Goal: Book appointment/travel/reservation

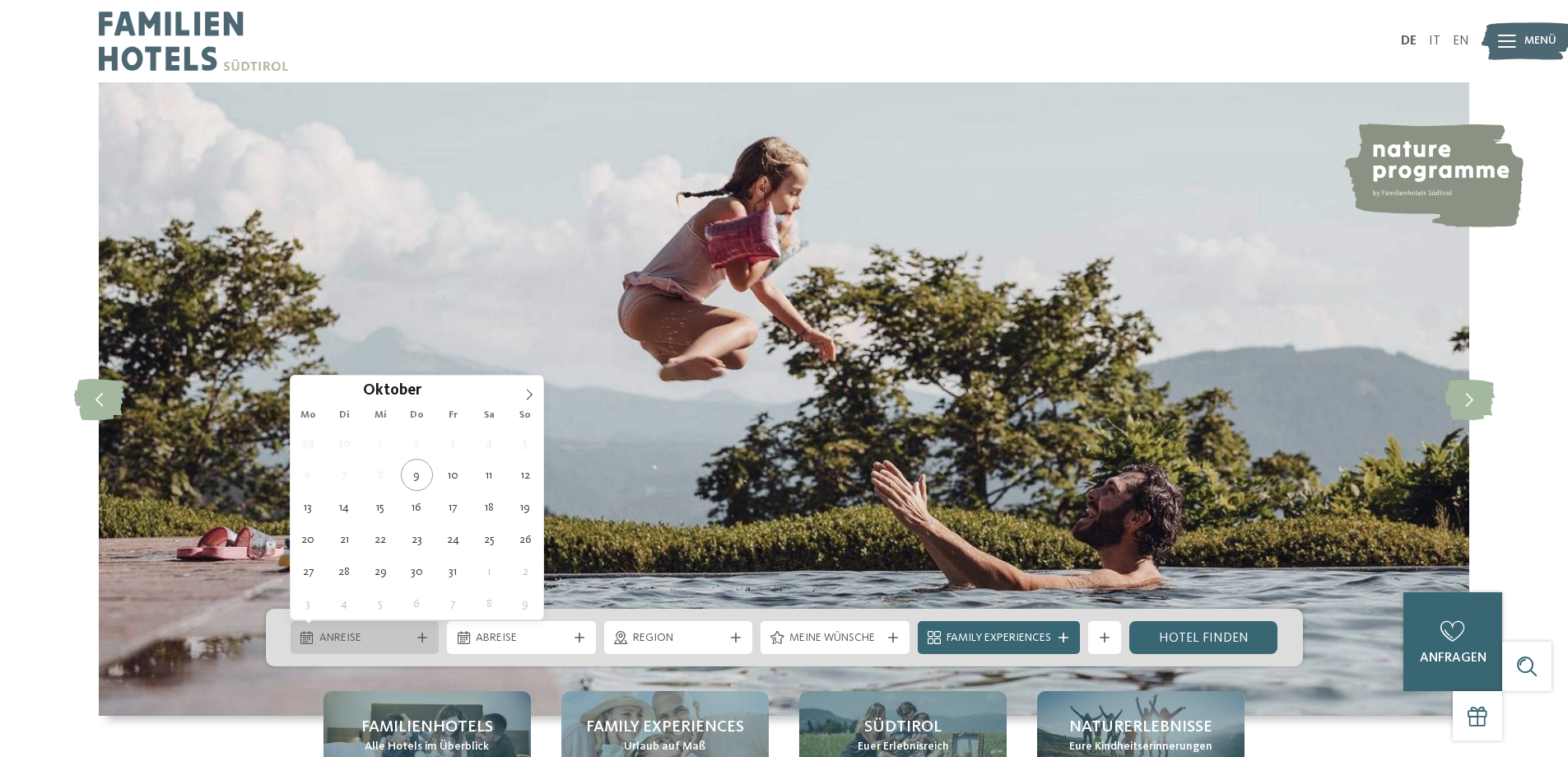
click at [405, 634] on span "Anreise" at bounding box center [365, 639] width 92 height 17
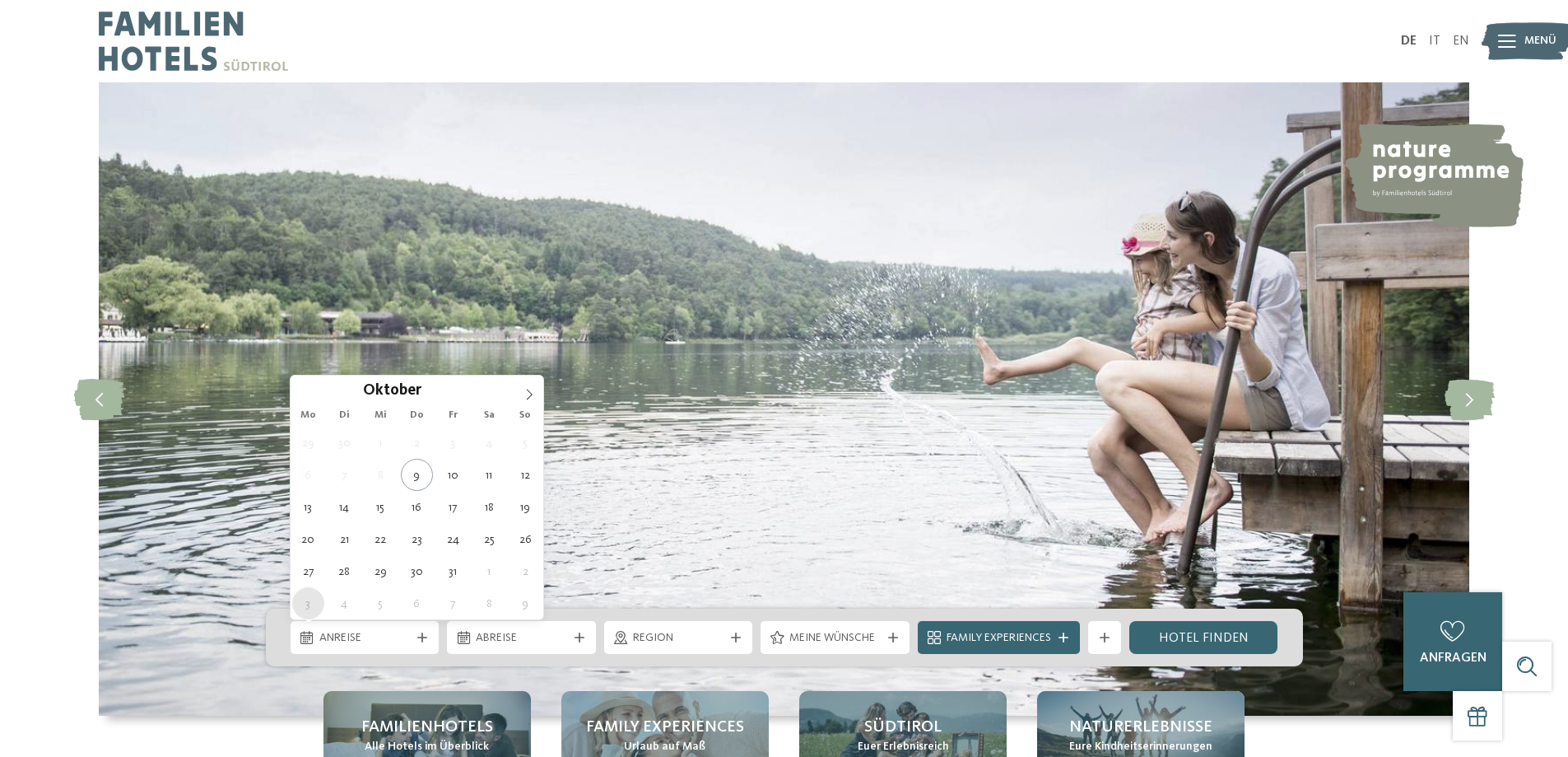
type div "[DATE]"
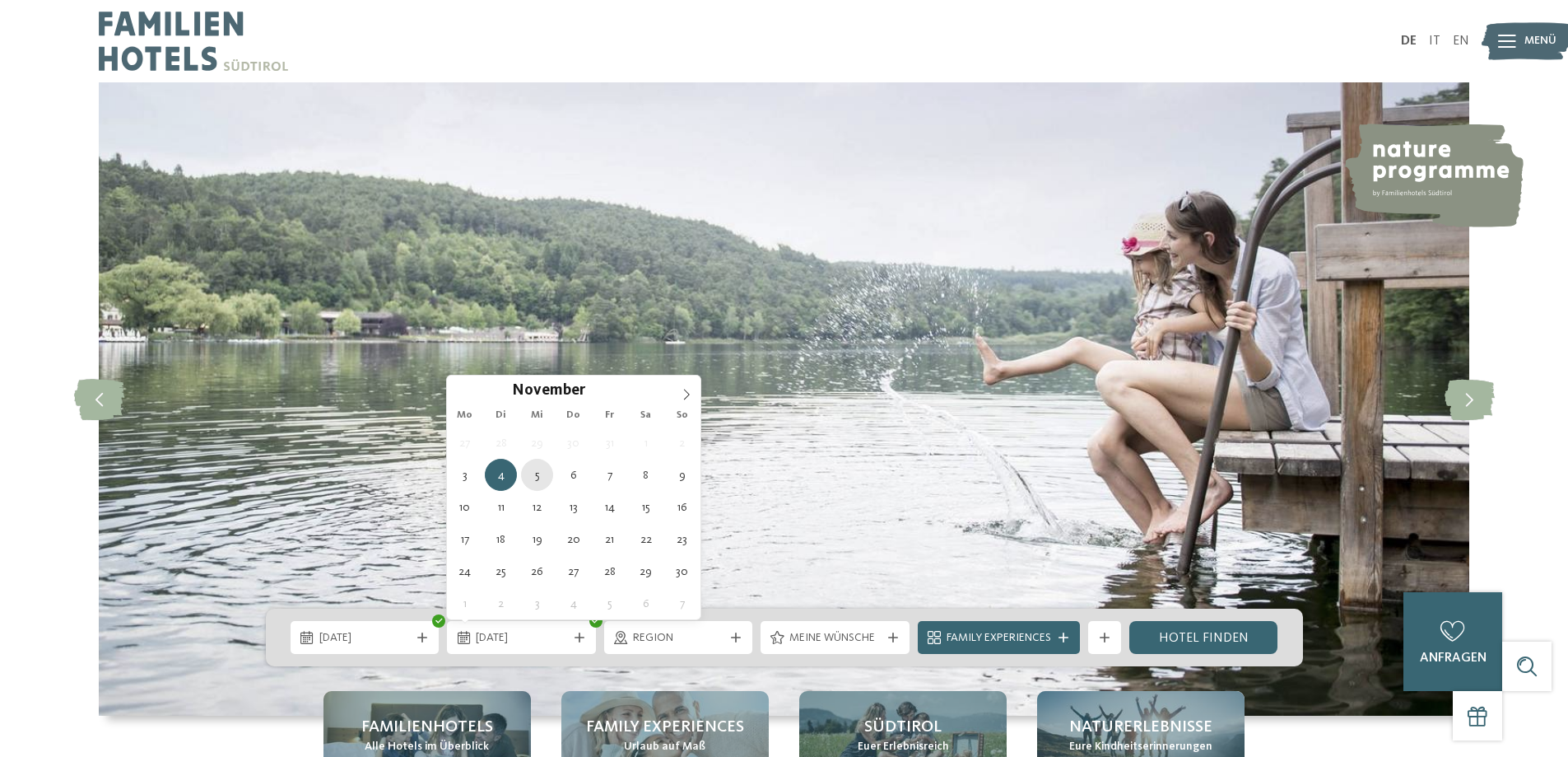
type div "[DATE]"
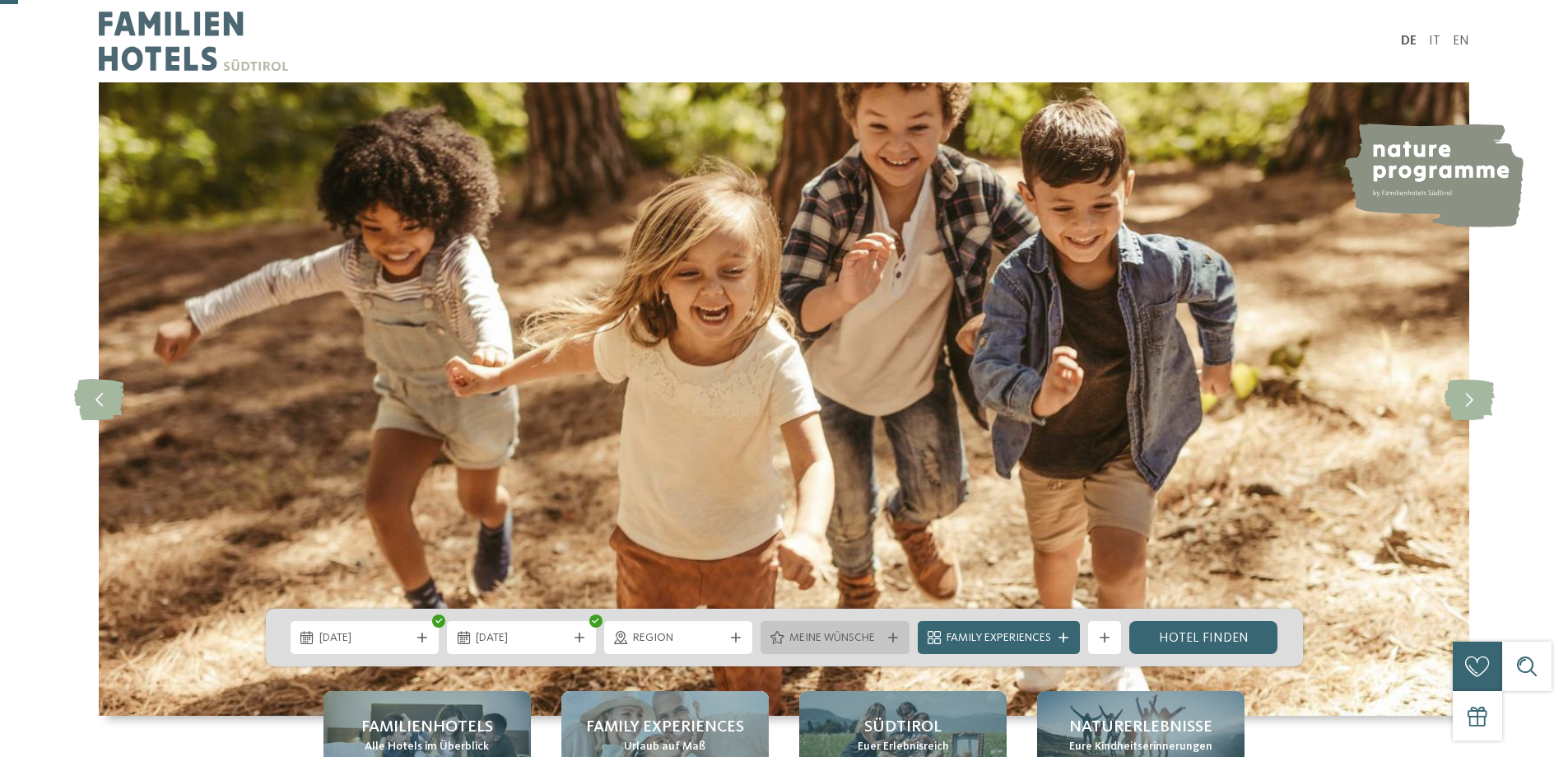
scroll to position [165, 0]
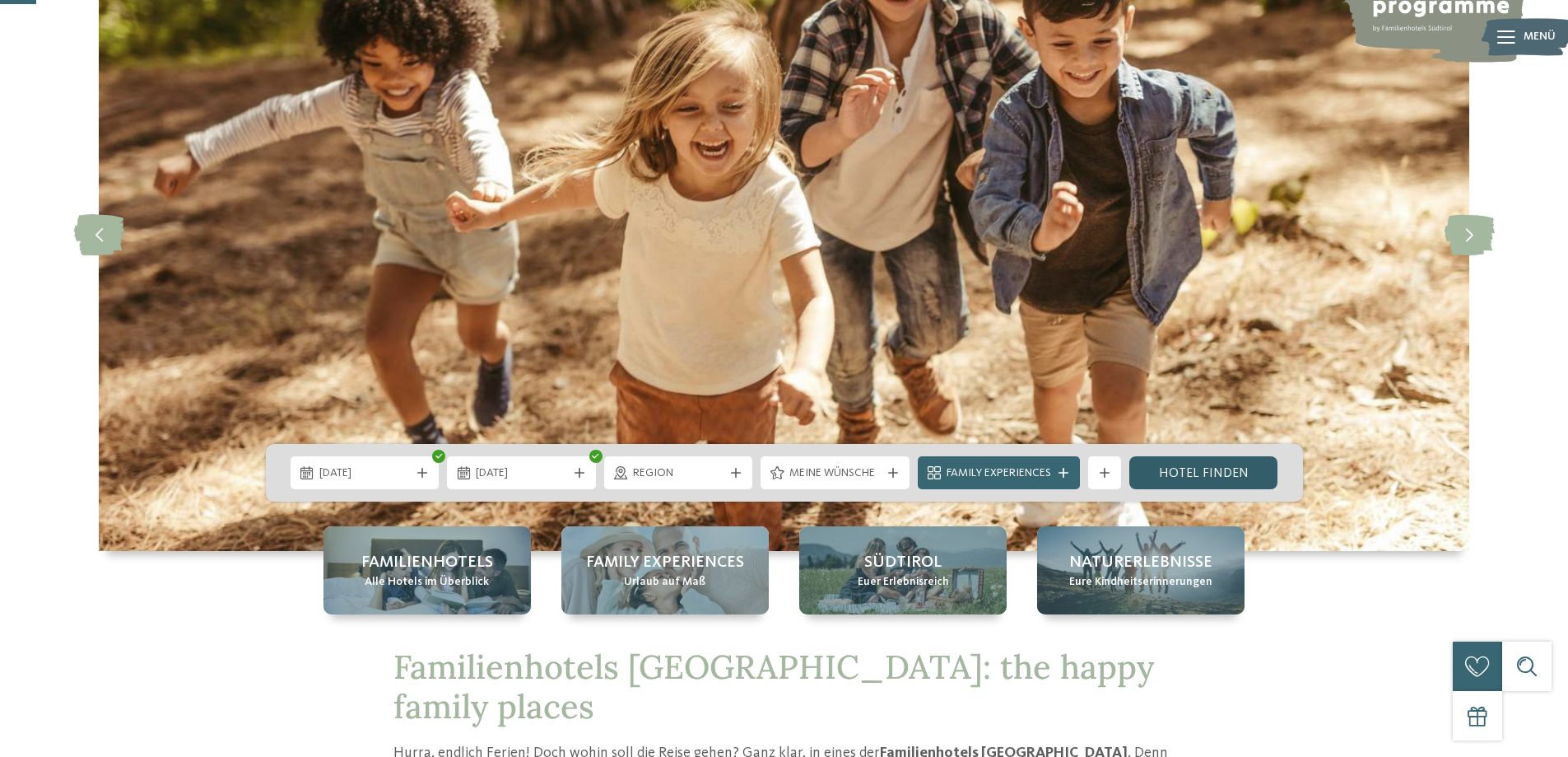
click at [1197, 473] on link "Hotel finden" at bounding box center [1203, 473] width 149 height 33
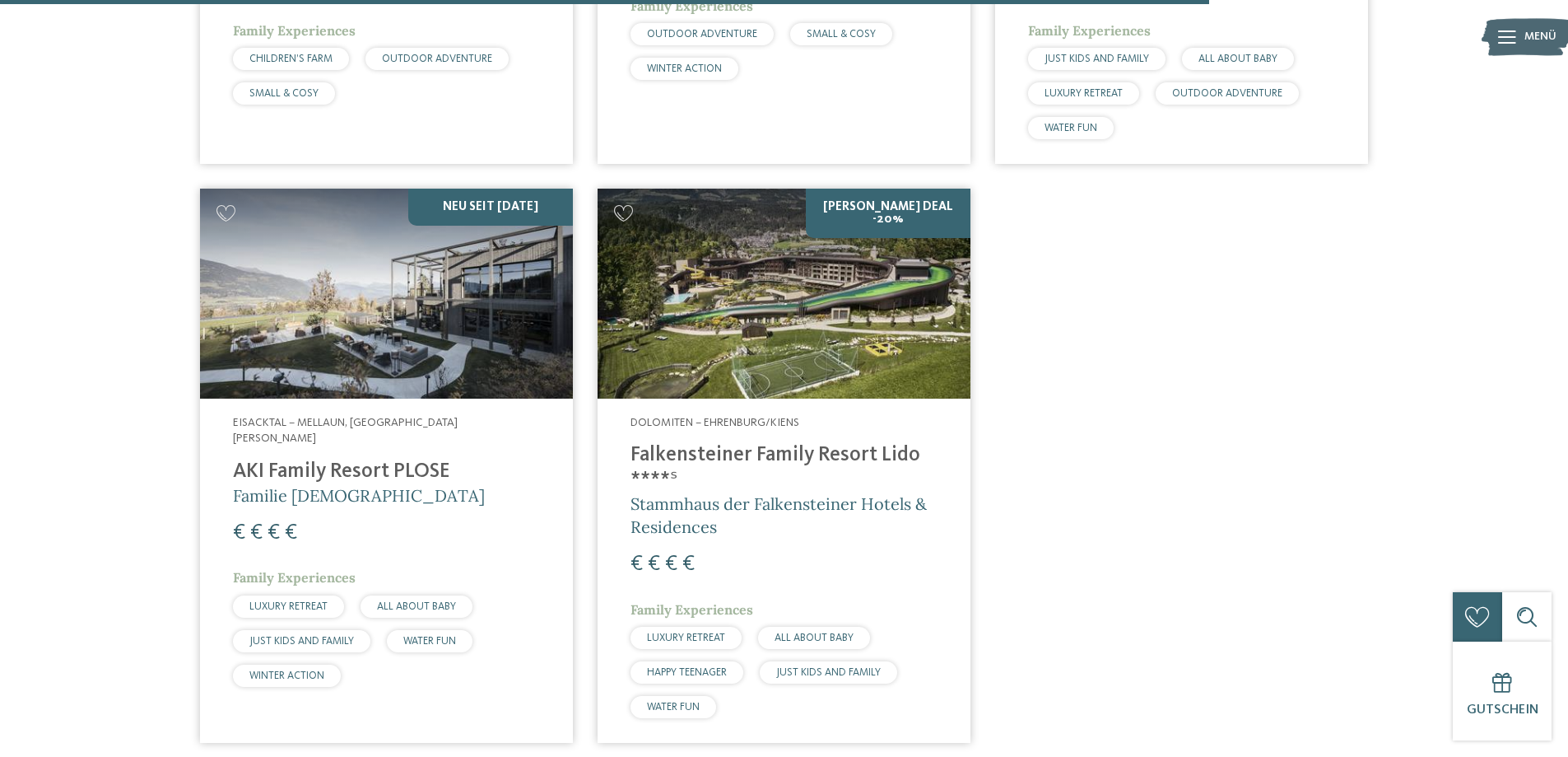
scroll to position [3258, 0]
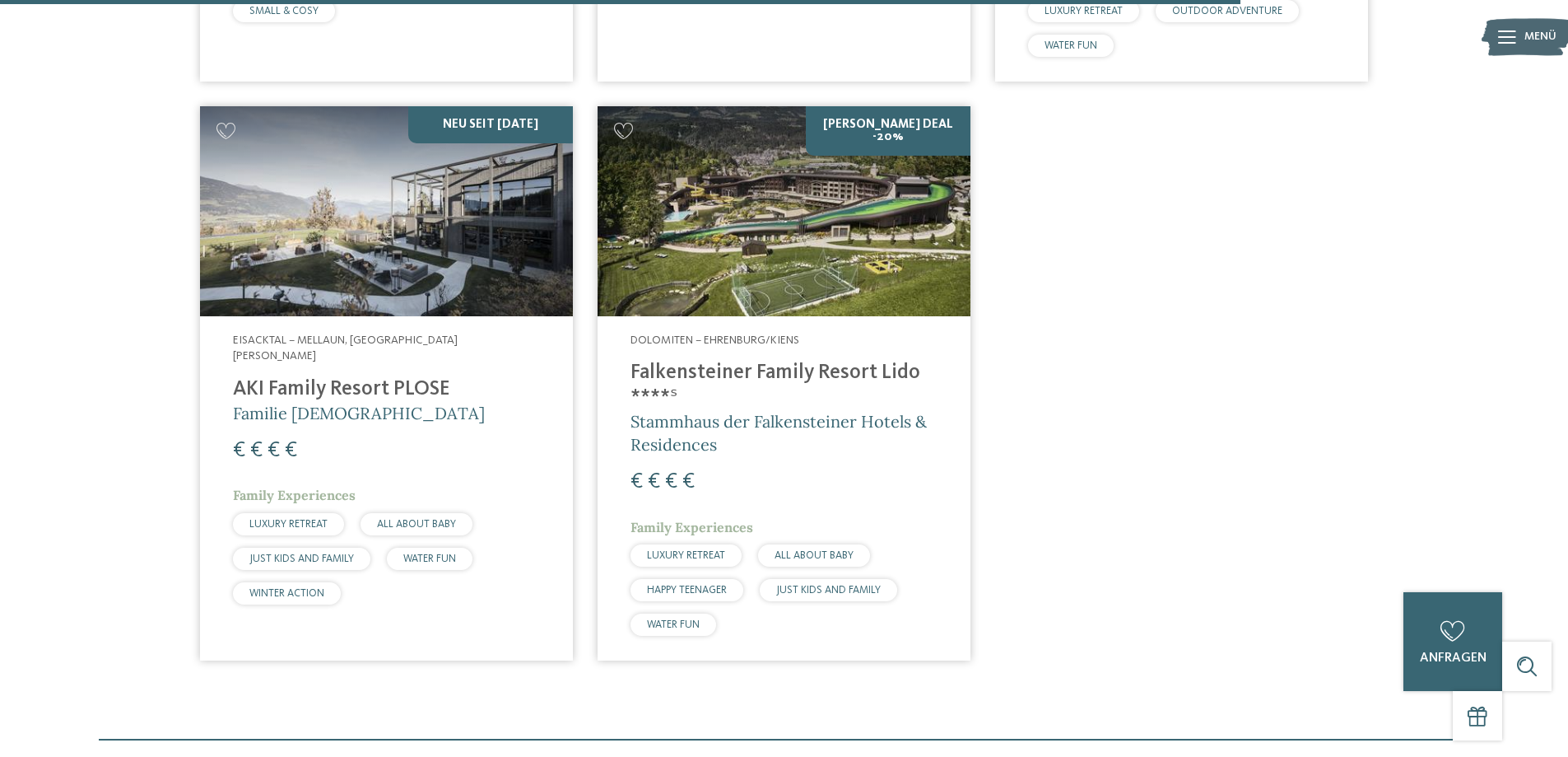
click at [790, 414] on span "Stammhaus der Falkensteiner Hotels & Residences" at bounding box center [779, 433] width 297 height 43
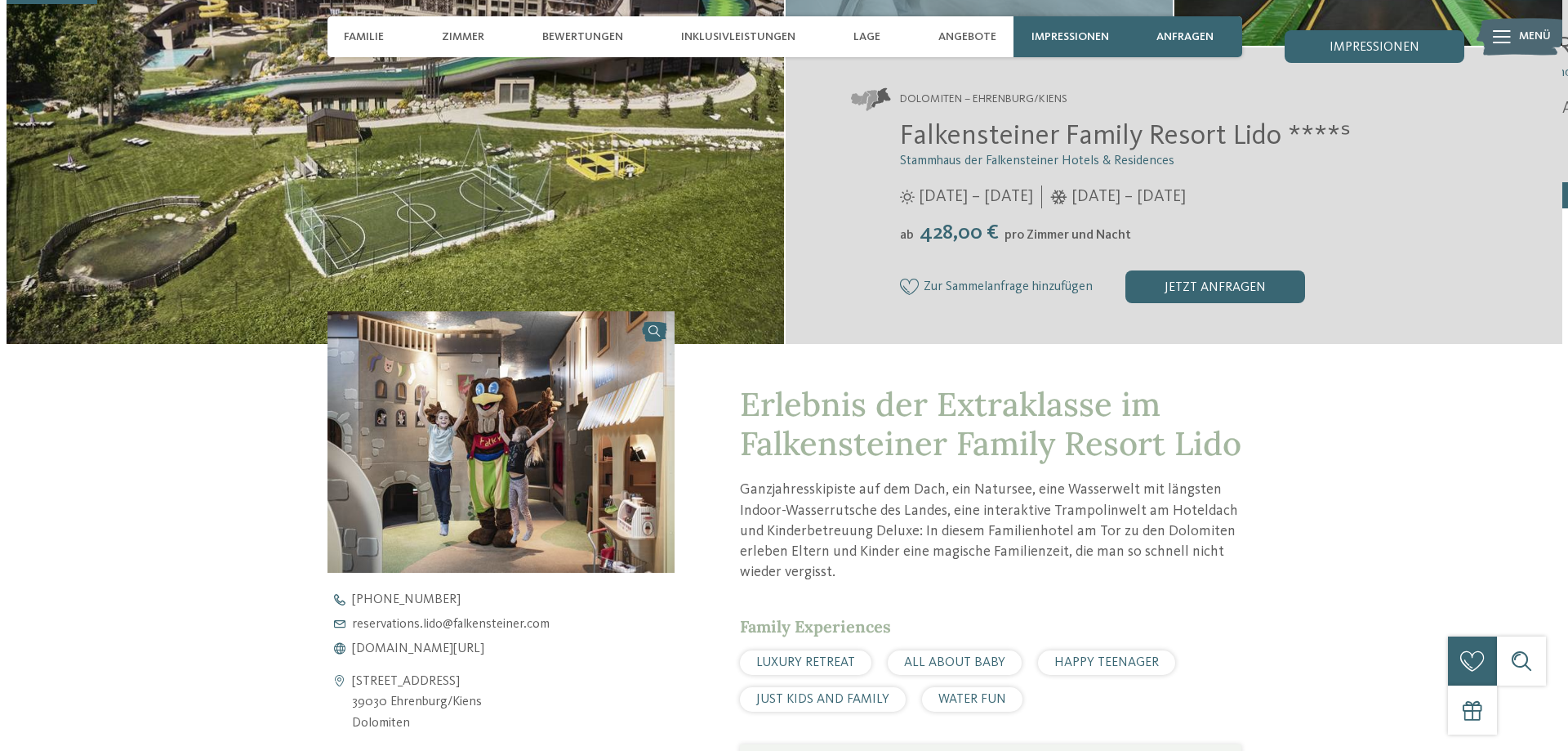
scroll to position [490, 0]
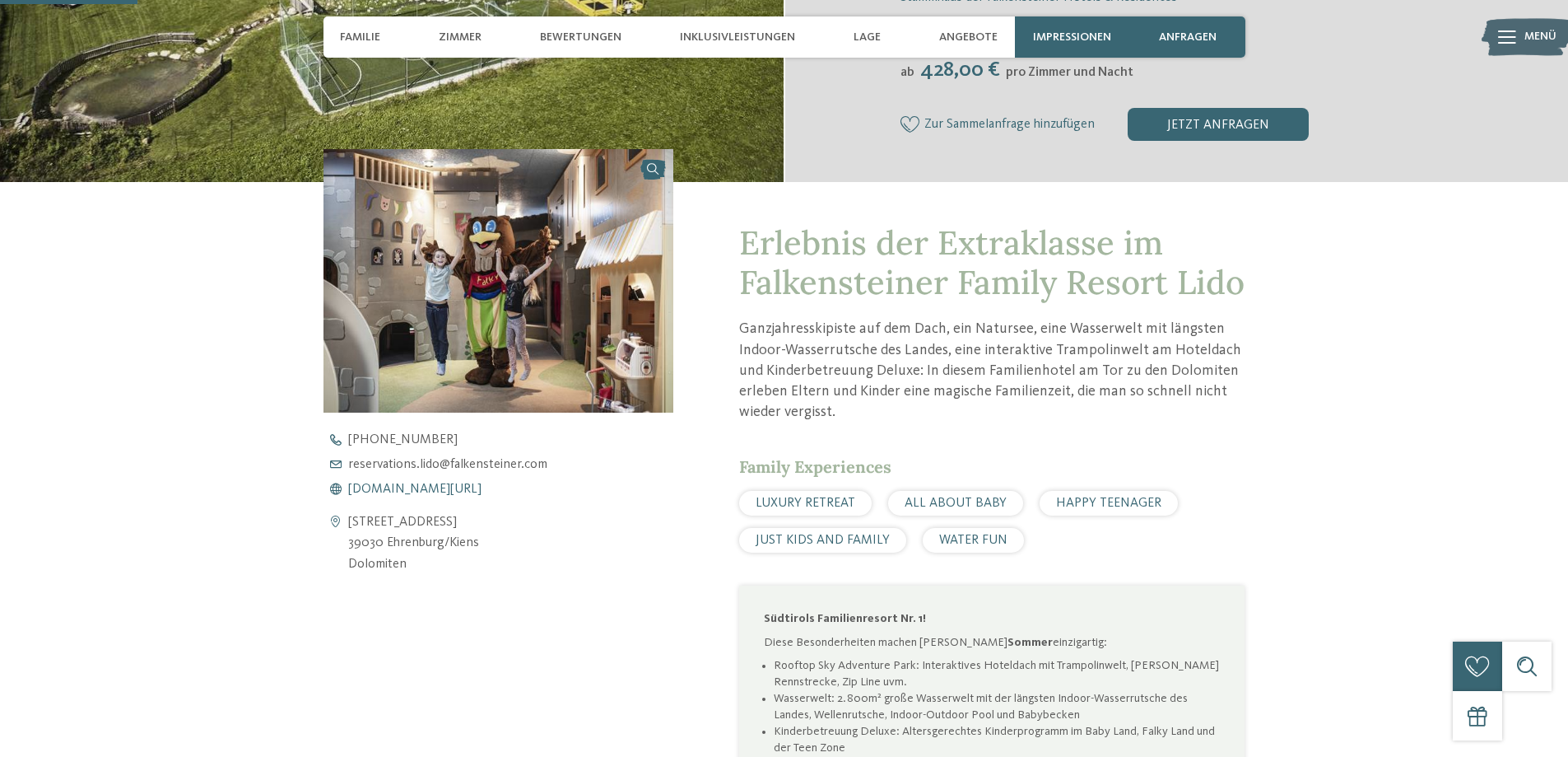
click at [437, 490] on span "www.falkensteiner.com/lido" at bounding box center [415, 489] width 133 height 13
